Goal: Information Seeking & Learning: Find specific fact

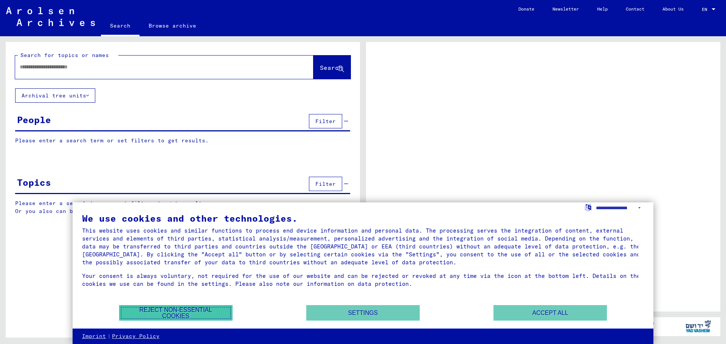
click at [214, 309] on button "Reject non-essential cookies" at bounding box center [175, 314] width 113 height 16
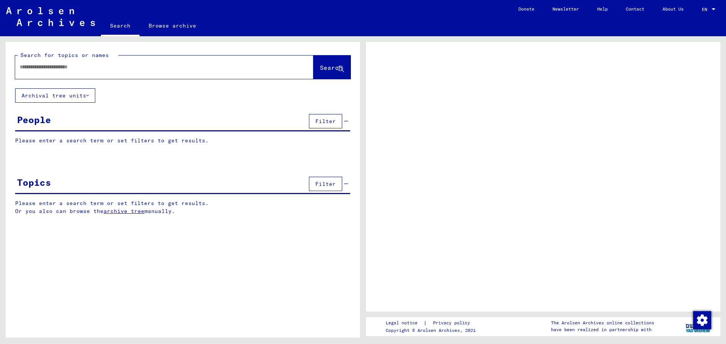
click at [102, 67] on input "text" at bounding box center [158, 67] width 276 height 8
type input "**********"
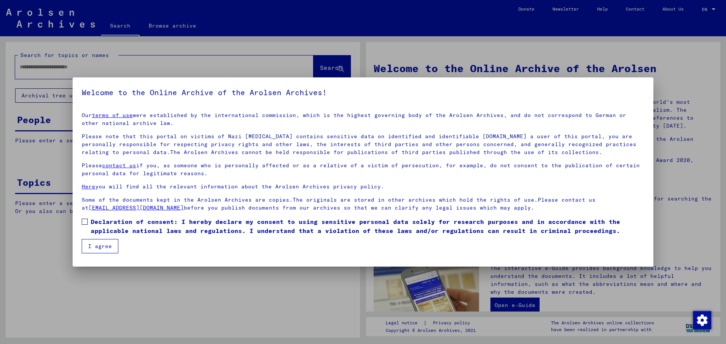
click at [102, 251] on button "I agree" at bounding box center [100, 246] width 37 height 14
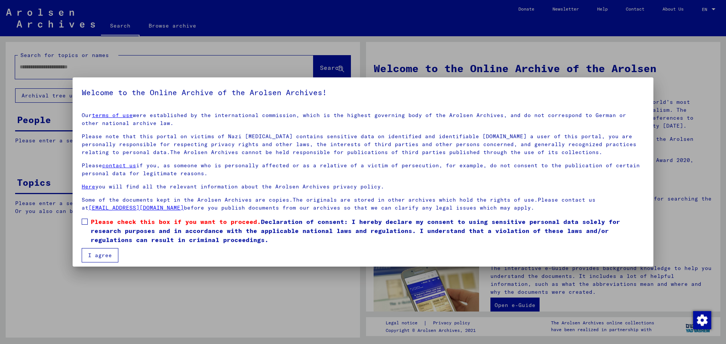
click at [102, 251] on button "I agree" at bounding box center [100, 255] width 37 height 14
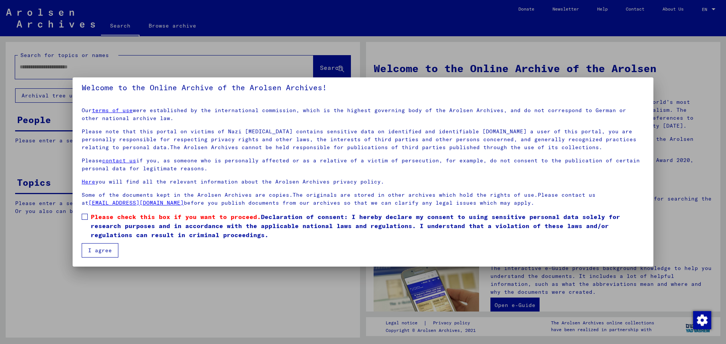
click at [85, 217] on span at bounding box center [85, 217] width 6 height 6
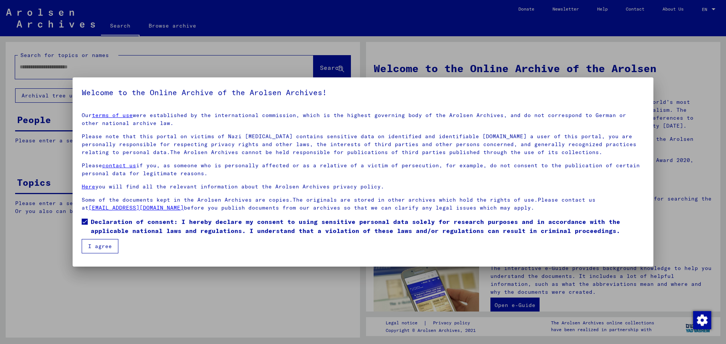
scroll to position [0, 0]
click at [98, 241] on button "I agree" at bounding box center [100, 246] width 37 height 14
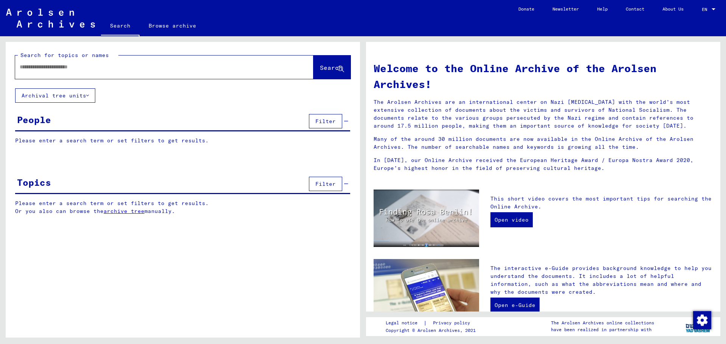
click at [226, 67] on input "text" at bounding box center [155, 67] width 271 height 8
type input "**********"
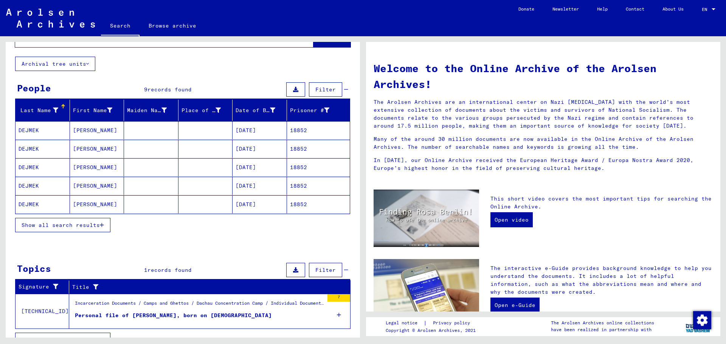
scroll to position [45, 0]
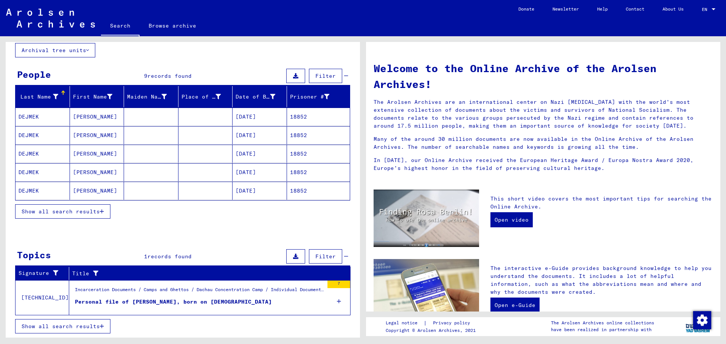
click at [181, 309] on figure "Personal file of [PERSON_NAME], born on [DEMOGRAPHIC_DATA]" at bounding box center [199, 303] width 249 height 11
